Goal: Find specific page/section: Find specific page/section

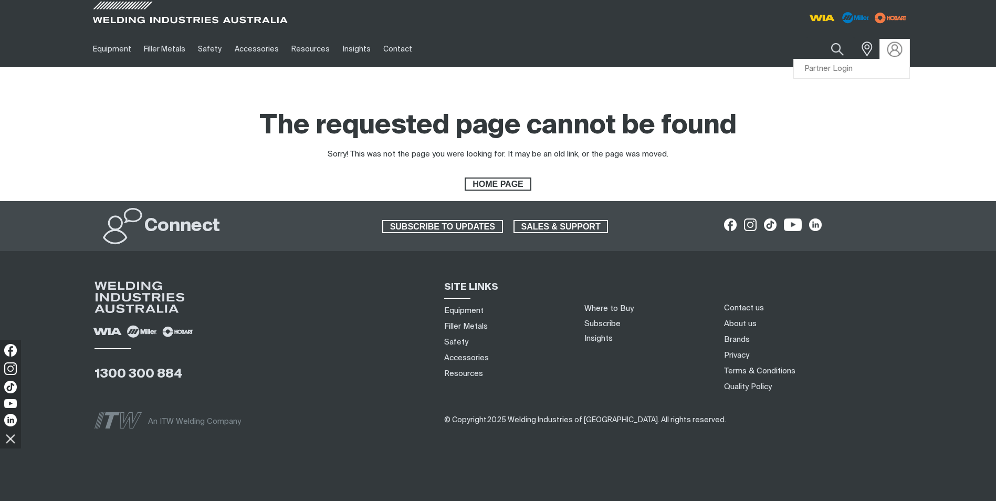
click at [890, 51] on img at bounding box center [893, 48] width 15 height 15
click at [880, 65] on link "Partner Login" at bounding box center [851, 68] width 115 height 19
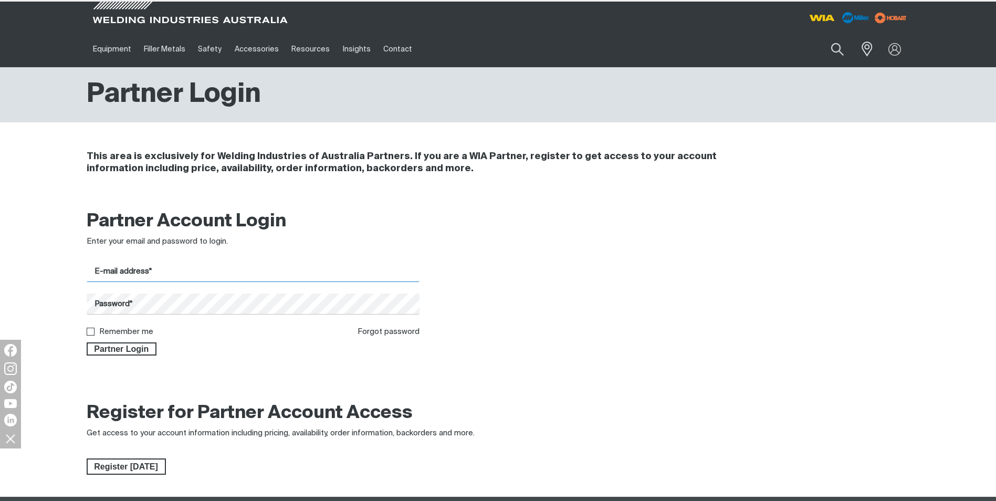
type input "[PERSON_NAME][EMAIL_ADDRESS][DOMAIN_NAME]"
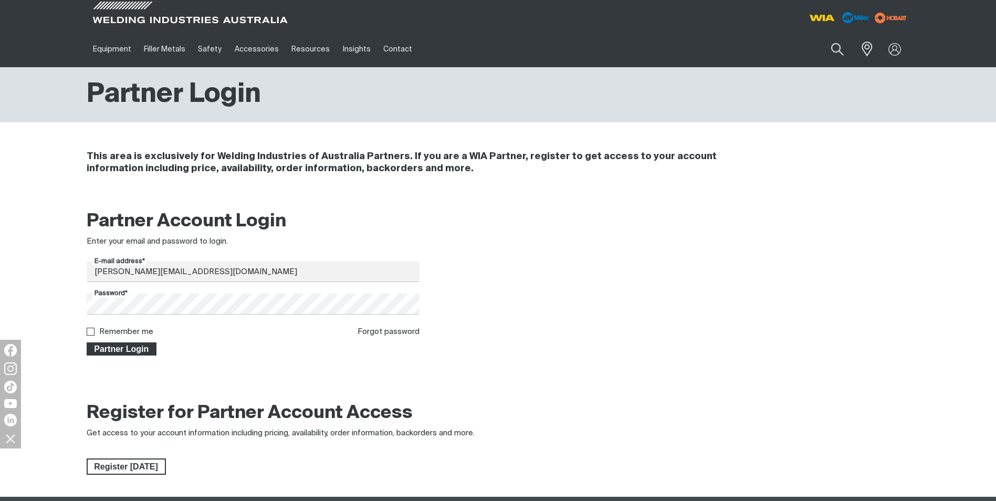
click at [118, 347] on span "Partner Login" at bounding box center [122, 349] width 68 height 14
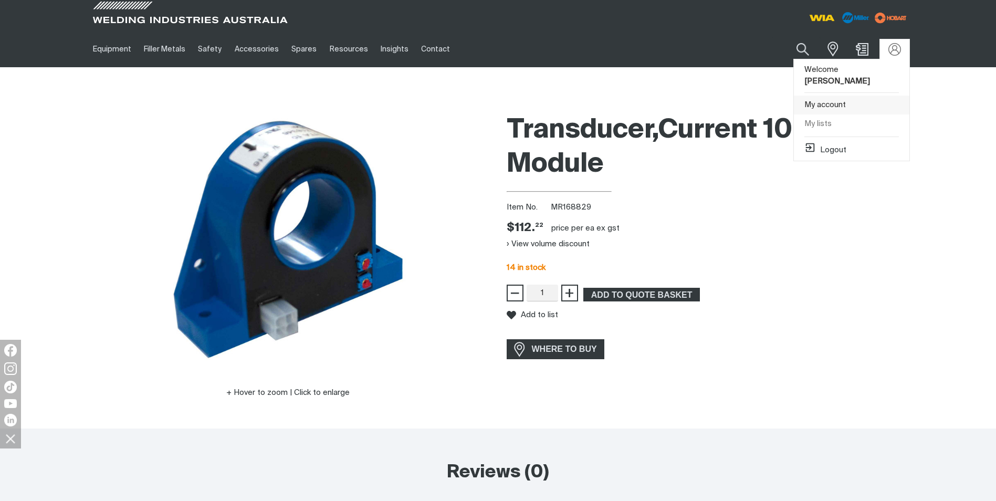
click at [858, 104] on link "My account" at bounding box center [851, 105] width 115 height 19
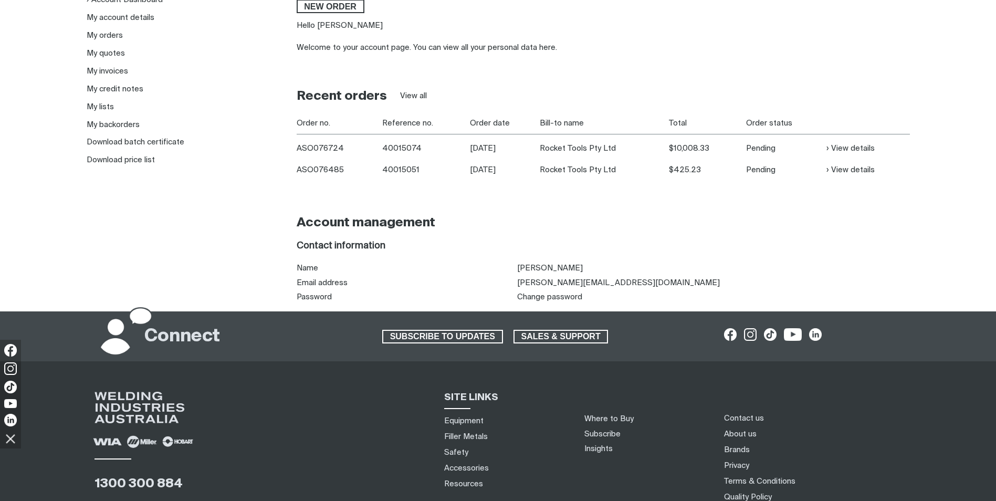
scroll to position [157, 0]
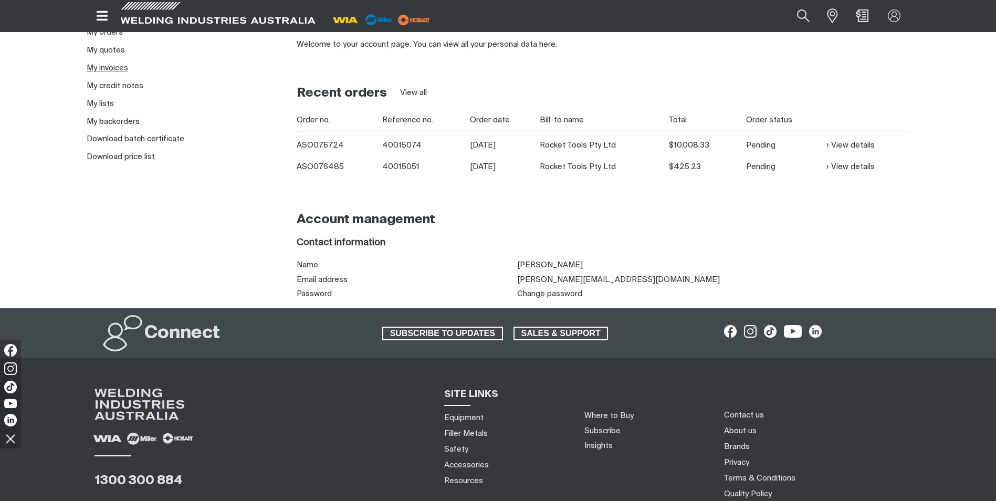
click at [112, 70] on link "My invoices" at bounding box center [107, 68] width 41 height 8
